Goal: Find specific page/section

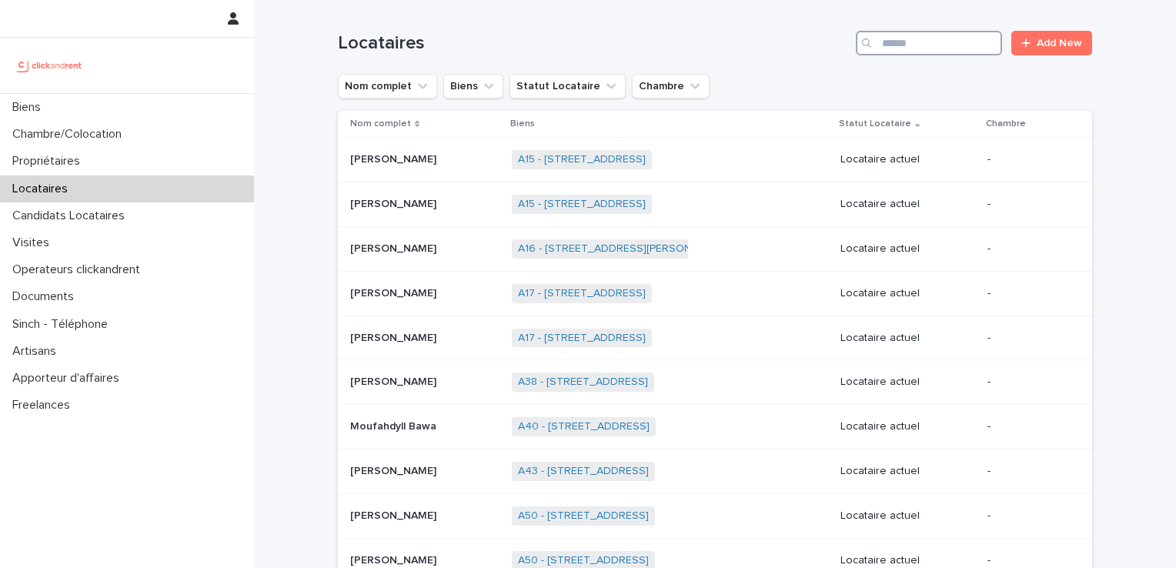
click at [918, 48] on input "Search" at bounding box center [929, 43] width 146 height 25
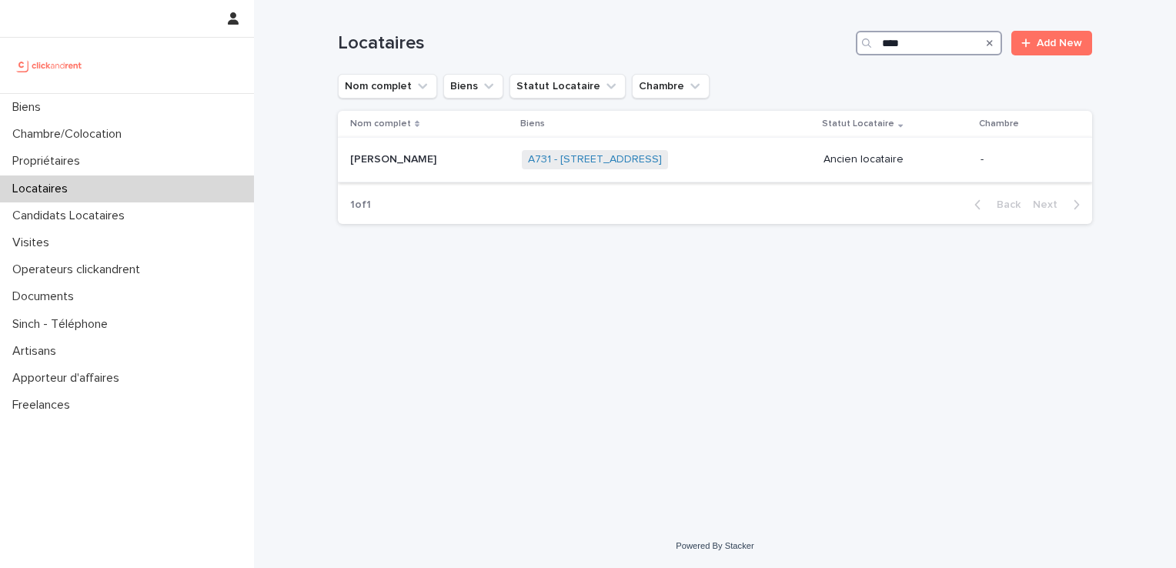
type input "****"
click at [387, 152] on p "[PERSON_NAME]" at bounding box center [394, 158] width 89 height 16
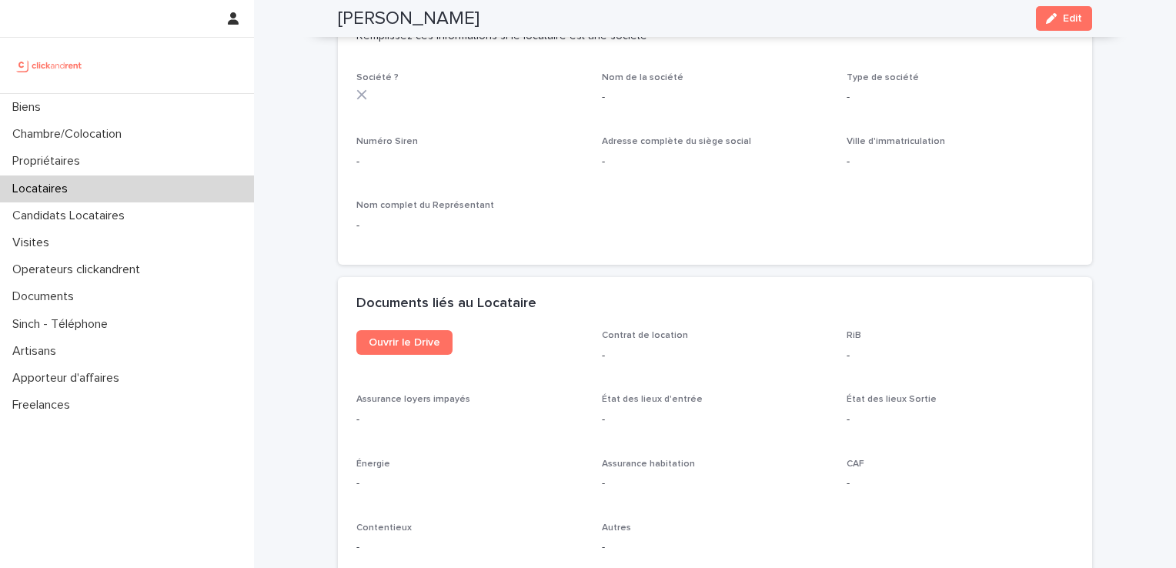
scroll to position [1514, 0]
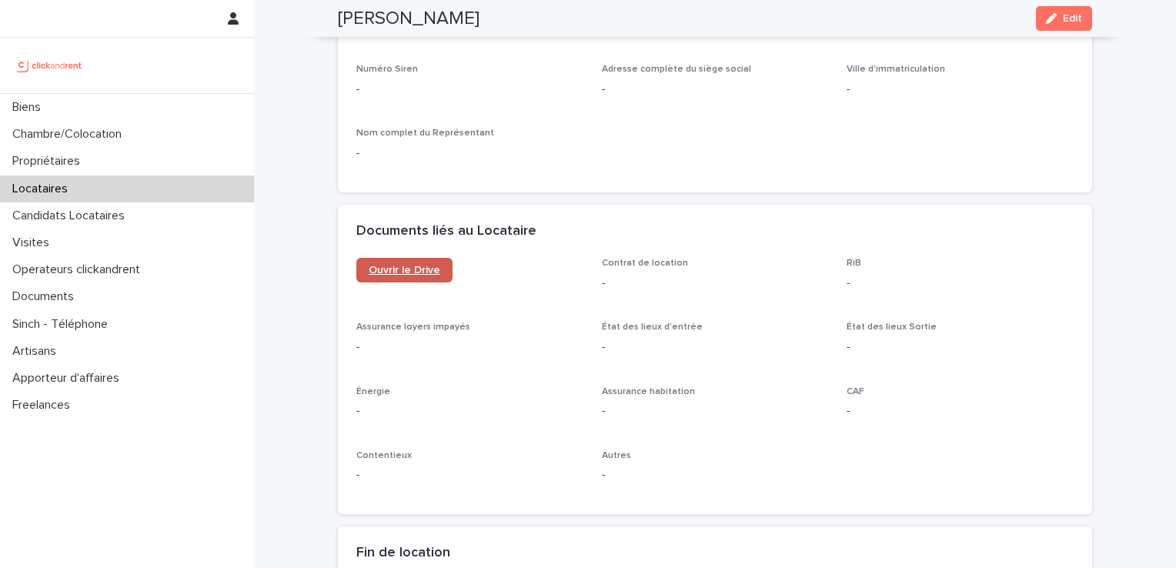
drag, startPoint x: 407, startPoint y: 246, endPoint x: 404, endPoint y: 261, distance: 14.8
click at [407, 253] on div "Documents liés au Locataire" at bounding box center [715, 232] width 755 height 54
click at [395, 276] on link "Ouvrir le Drive" at bounding box center [404, 270] width 96 height 25
